Goal: Find specific page/section: Find specific page/section

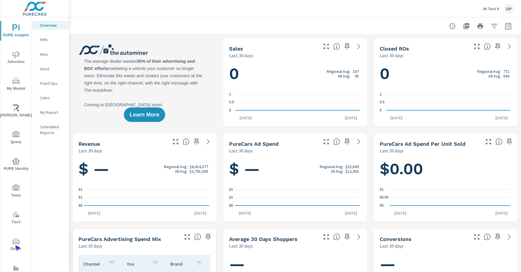
click at [15, 245] on span "Driver" at bounding box center [16, 245] width 28 height 14
